Goal: Transaction & Acquisition: Purchase product/service

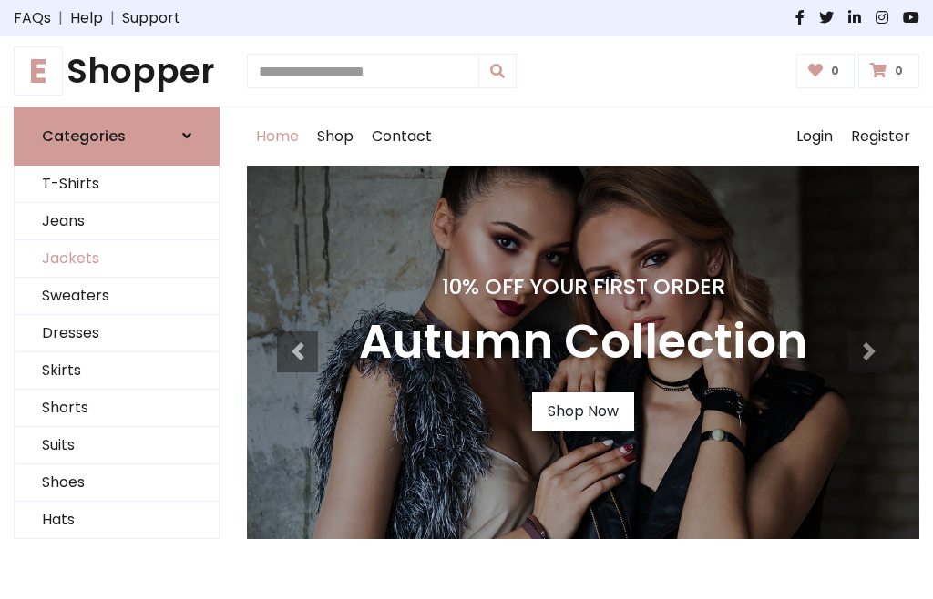
click at [117, 259] on link "Jackets" at bounding box center [117, 258] width 204 height 37
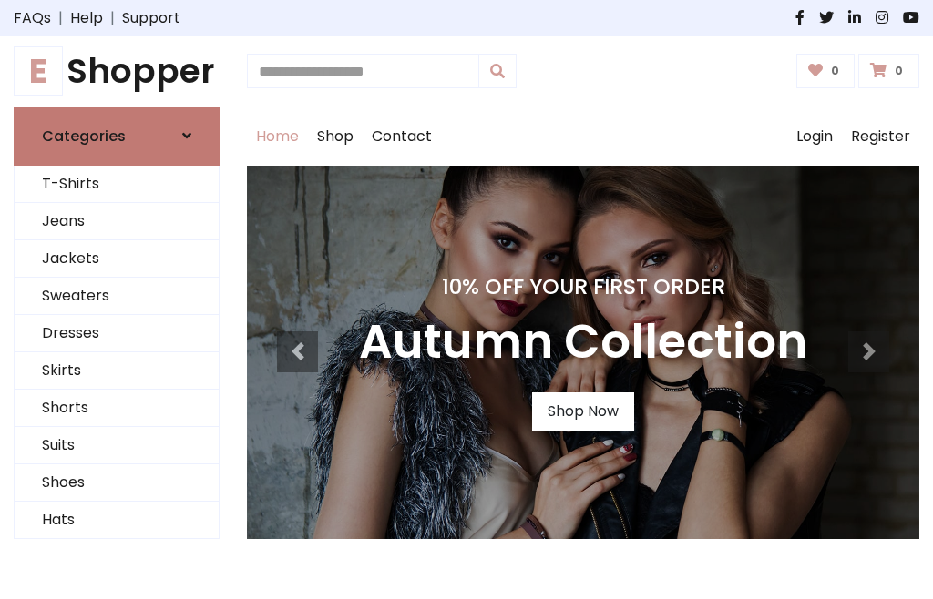
click at [117, 136] on h6 "Categories" at bounding box center [84, 135] width 84 height 17
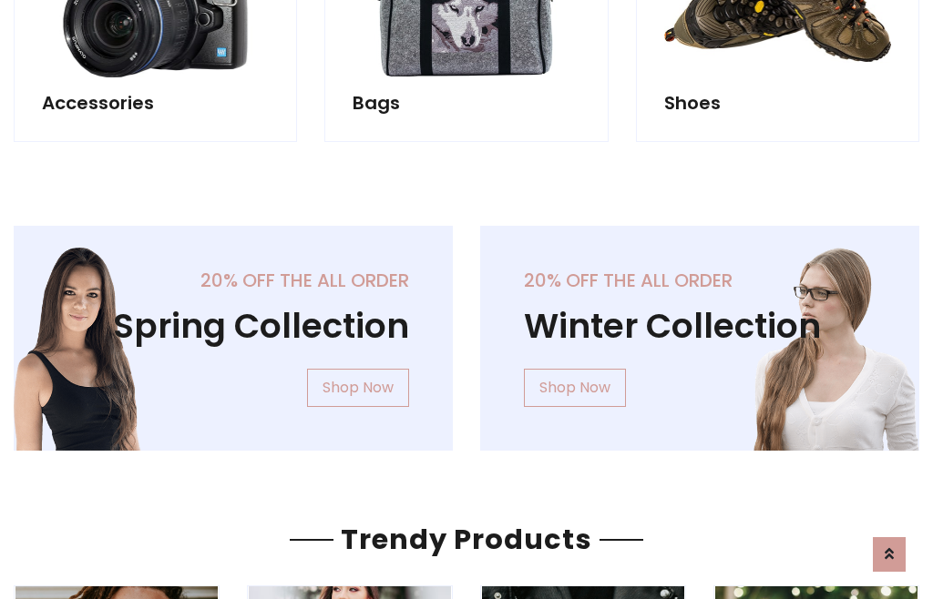
scroll to position [1702, 0]
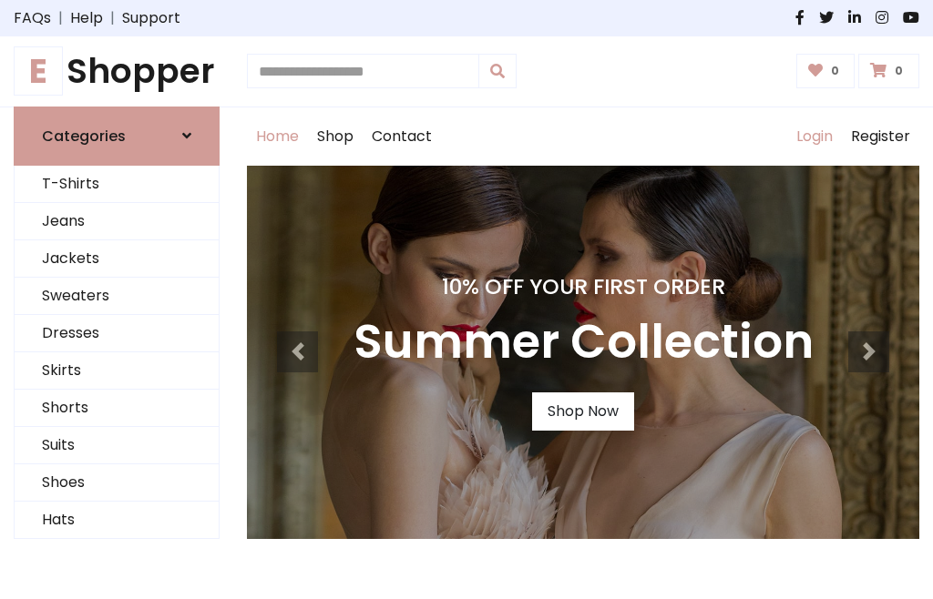
click at [813, 136] on link "Login" at bounding box center [814, 136] width 55 height 58
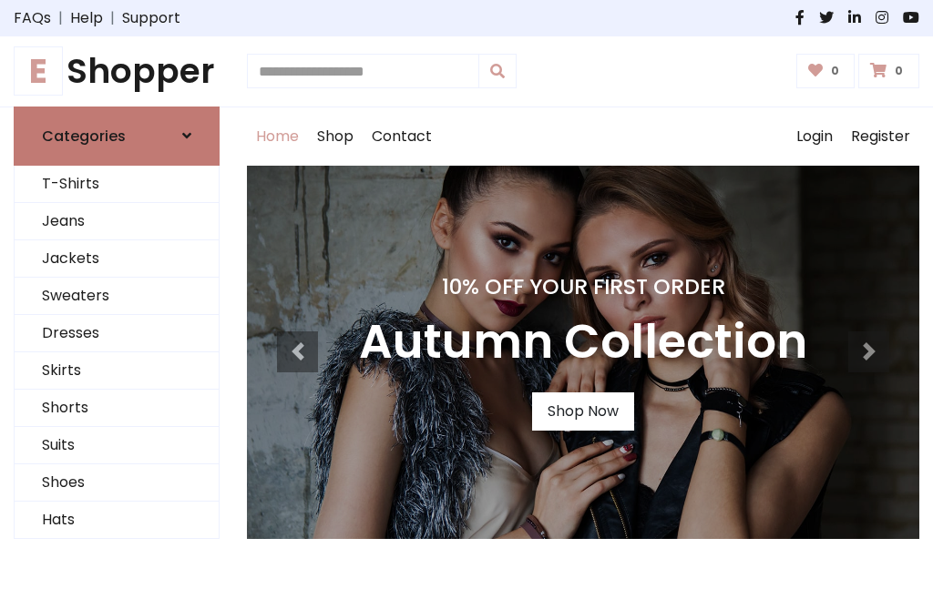
click at [187, 136] on icon at bounding box center [186, 135] width 9 height 15
